Goal: Information Seeking & Learning: Learn about a topic

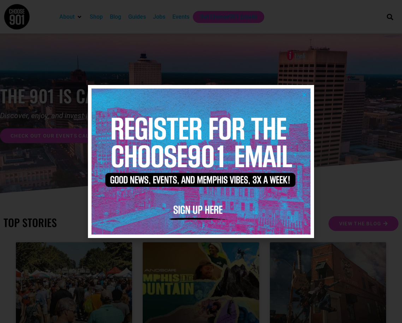
click at [303, 91] on img at bounding box center [200, 162] width 219 height 146
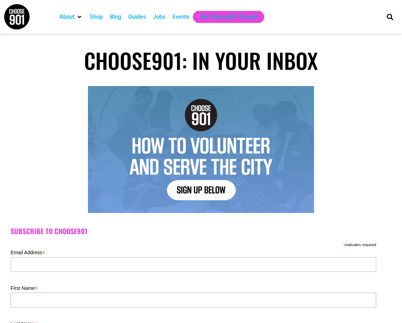
click at [183, 16] on div "Events" at bounding box center [180, 17] width 17 height 8
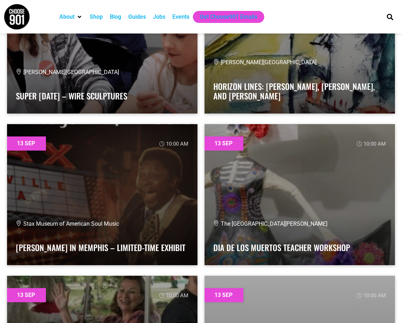
scroll to position [4871, 0]
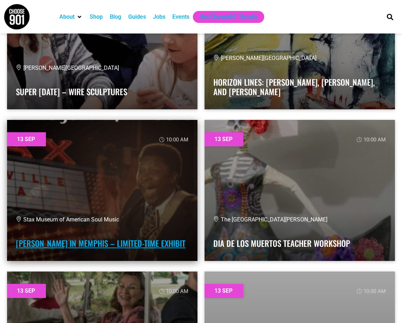
click at [86, 238] on link "B.B. King in Memphis – Limited-Time Exhibit" at bounding box center [100, 244] width 169 height 12
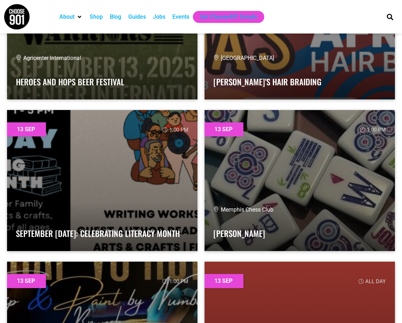
scroll to position [6248, 0]
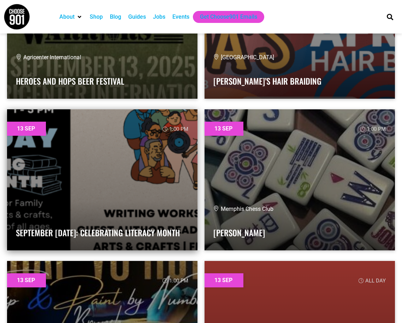
click at [115, 202] on link at bounding box center [102, 179] width 190 height 141
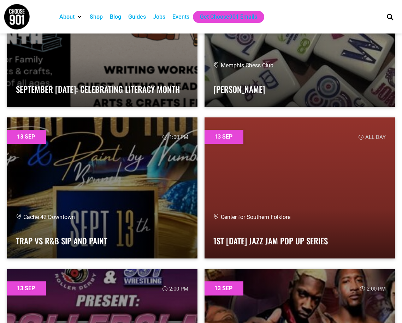
scroll to position [6424, 0]
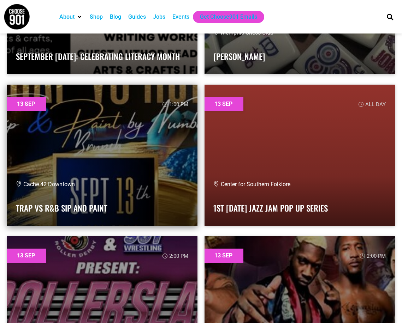
click at [107, 175] on link at bounding box center [102, 155] width 190 height 141
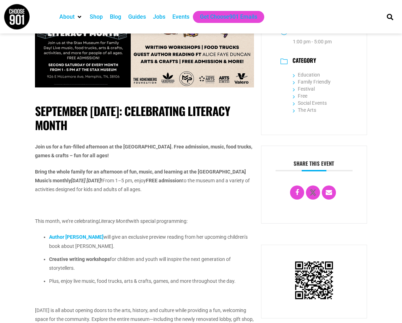
scroll to position [71, 0]
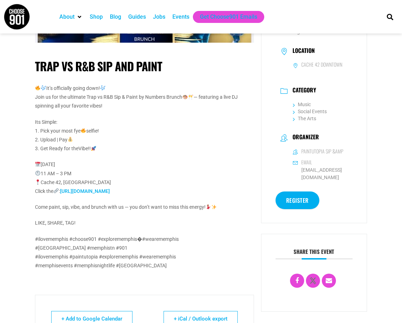
scroll to position [71, 0]
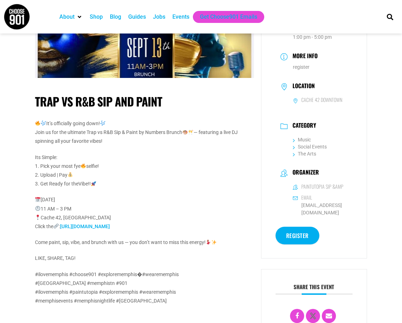
click at [103, 225] on link "https://form.jotform.com/paintutopia1/registration" at bounding box center [85, 227] width 50 height 6
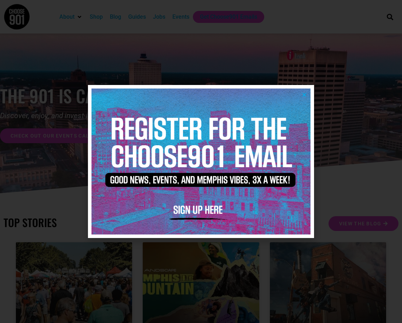
click at [304, 93] on icon "Close" at bounding box center [303, 94] width 5 height 5
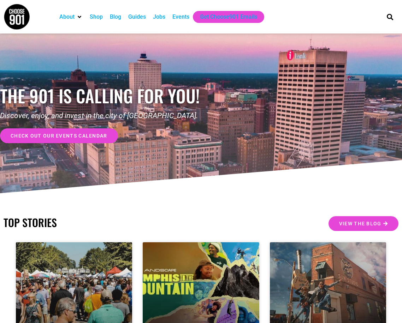
click at [177, 16] on div "Events" at bounding box center [180, 17] width 17 height 8
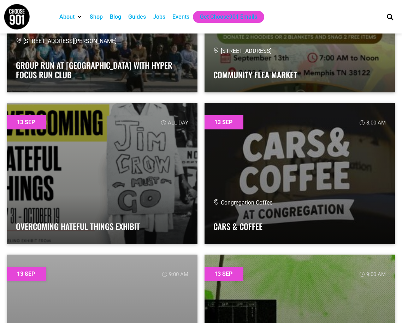
scroll to position [3459, 0]
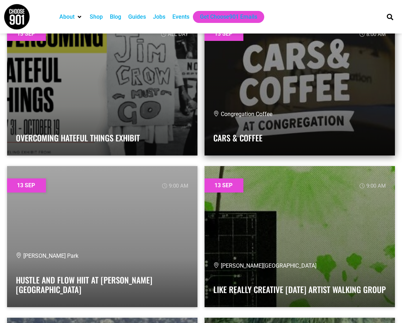
click at [290, 95] on link at bounding box center [299, 84] width 190 height 141
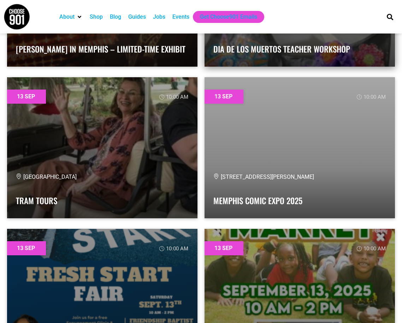
scroll to position [5047, 0]
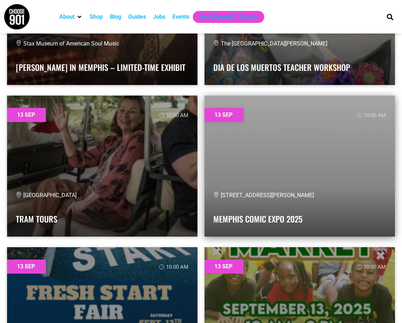
click at [282, 190] on link at bounding box center [299, 166] width 190 height 141
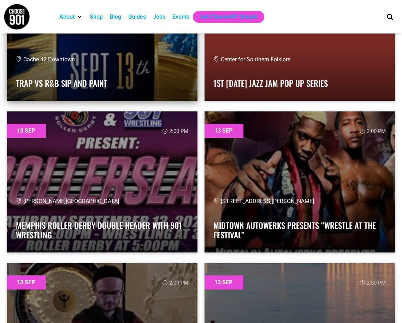
scroll to position [6565, 0]
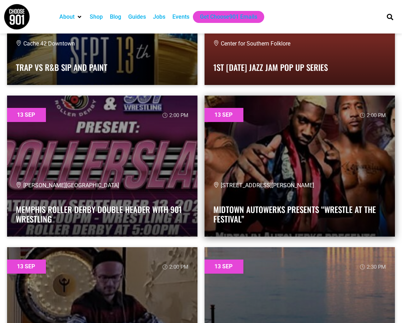
click at [291, 171] on link at bounding box center [299, 166] width 190 height 141
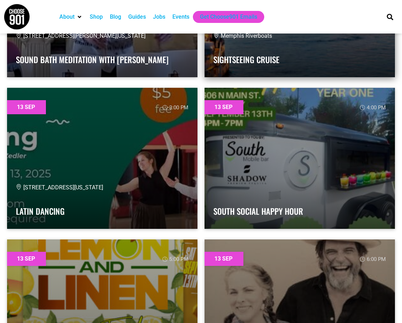
scroll to position [6918, 0]
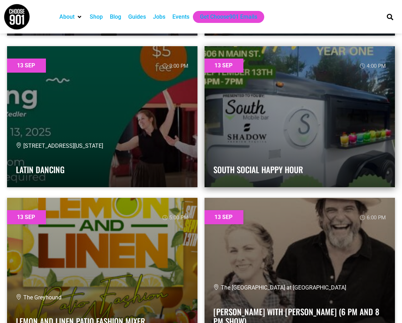
click at [261, 159] on div "South Social Happy Hour" at bounding box center [299, 164] width 173 height 28
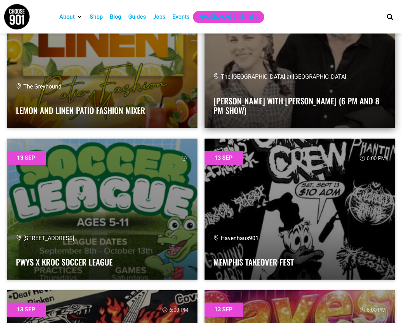
scroll to position [7130, 0]
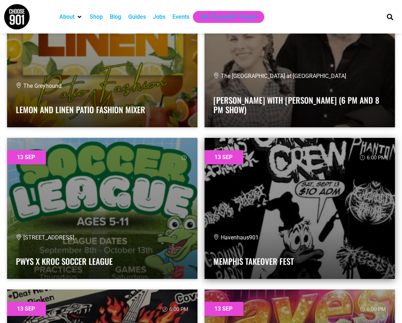
click at [264, 186] on link at bounding box center [299, 208] width 190 height 141
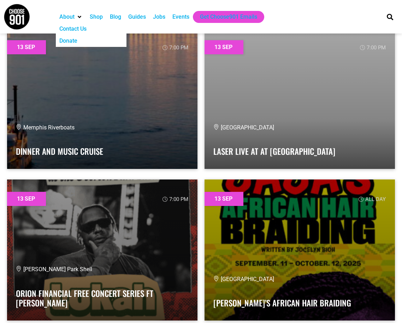
scroll to position [7553, 0]
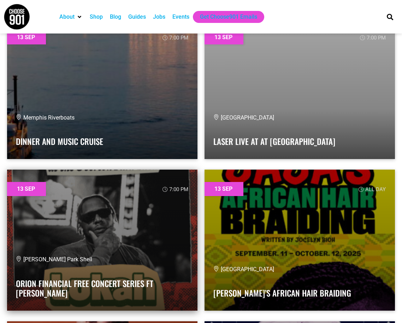
click at [100, 278] on div "Overton Park Shell Orion Financial Free Concert Series ft Lukah" at bounding box center [102, 279] width 173 height 47
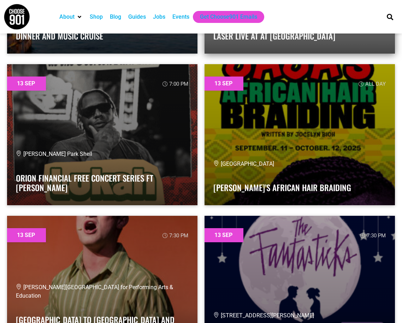
scroll to position [7659, 0]
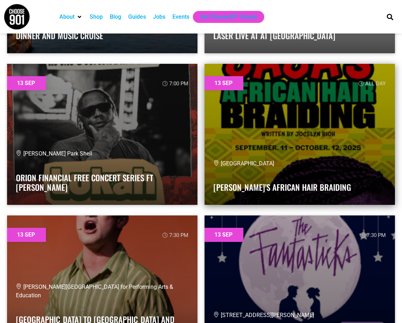
click at [273, 116] on link at bounding box center [299, 134] width 190 height 141
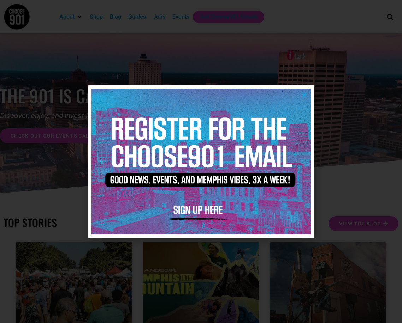
click at [304, 94] on icon "Close" at bounding box center [303, 94] width 5 height 5
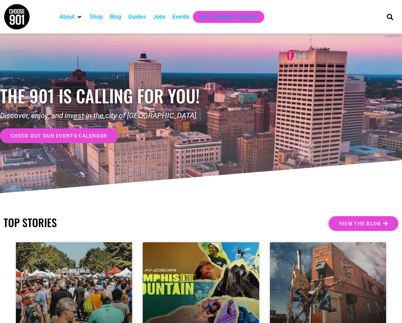
click at [183, 16] on div "Events" at bounding box center [180, 17] width 17 height 8
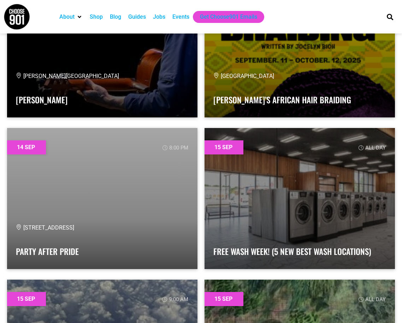
scroll to position [10942, 0]
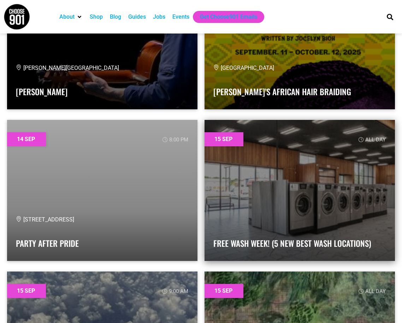
click at [285, 183] on link at bounding box center [299, 190] width 190 height 141
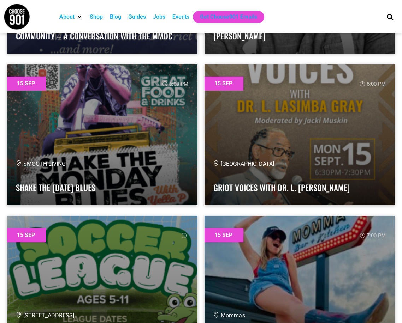
scroll to position [12037, 0]
